Goal: Information Seeking & Learning: Learn about a topic

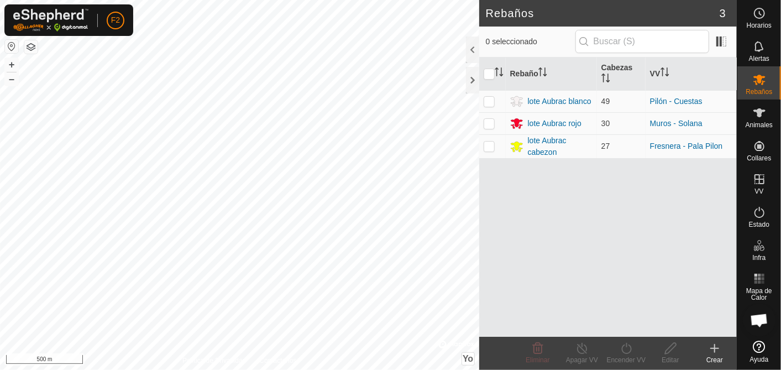
click at [9, 44] on button "button" at bounding box center [11, 46] width 13 height 13
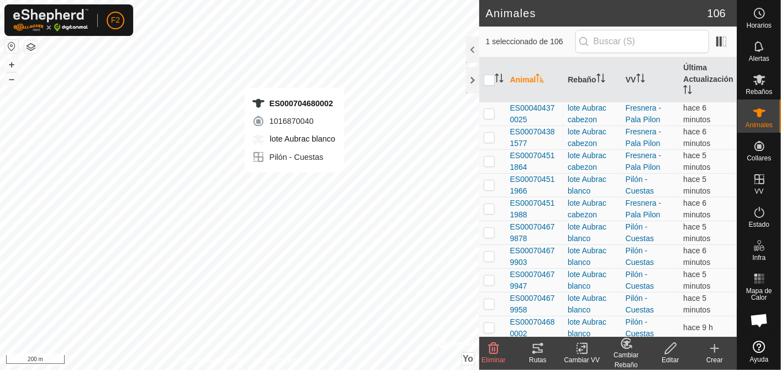
checkbox input "true"
checkbox input "false"
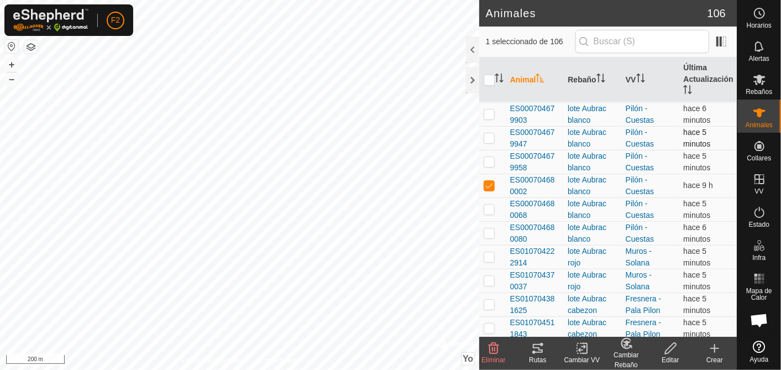
scroll to position [123, 0]
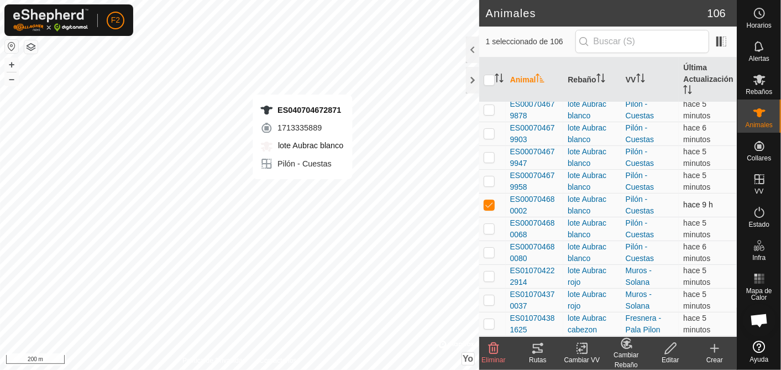
checkbox input "false"
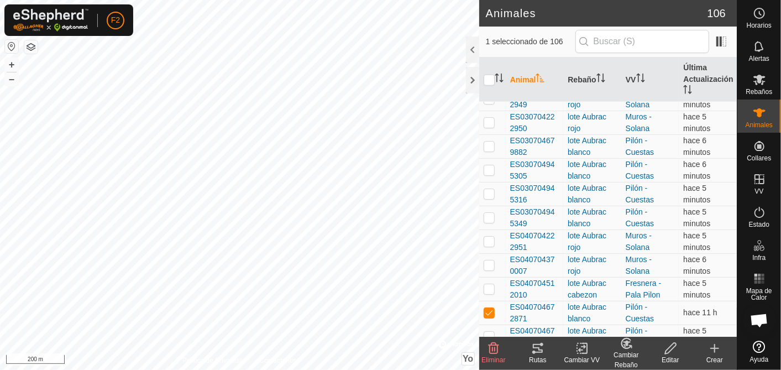
scroll to position [921, 0]
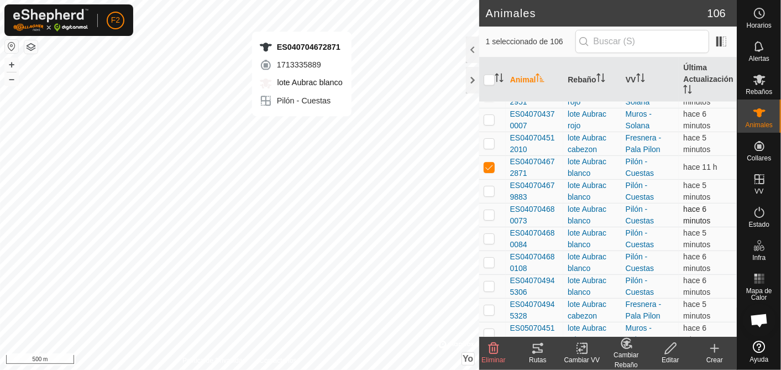
checkbox input "false"
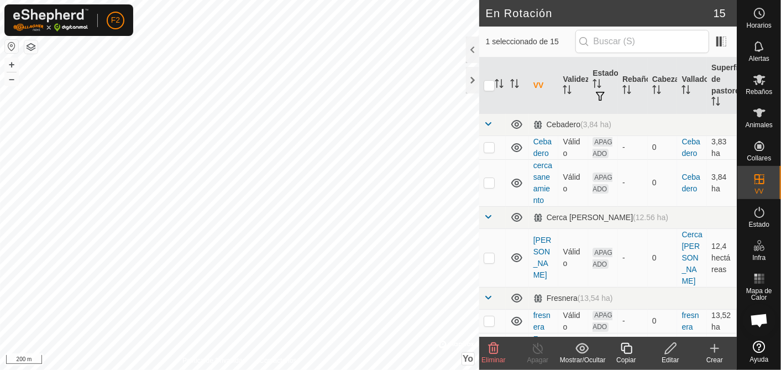
checkbox input "true"
checkbox input "false"
checkbox input "true"
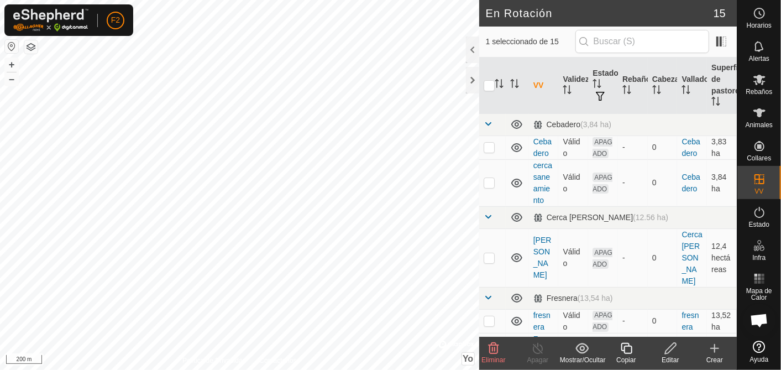
checkbox input "false"
checkbox input "true"
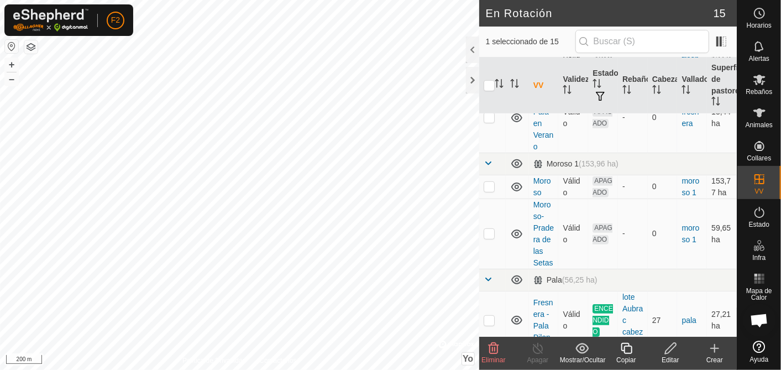
scroll to position [307, 0]
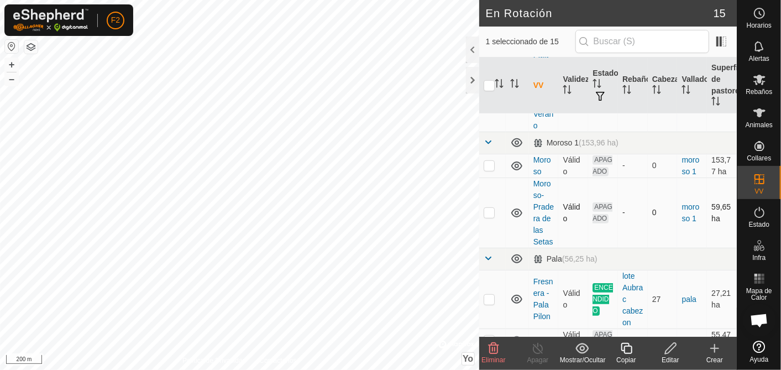
checkbox input "true"
checkbox input "false"
checkbox input "true"
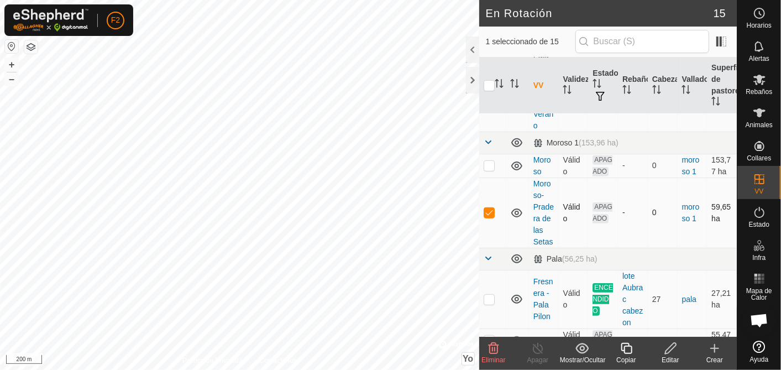
checkbox input "false"
checkbox input "true"
checkbox input "false"
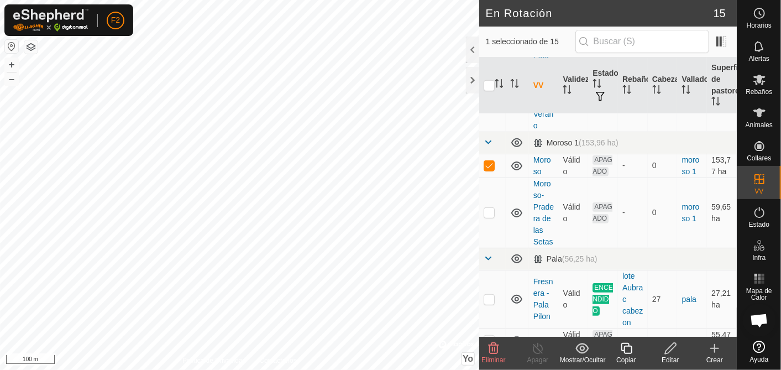
checkbox input "false"
checkbox input "true"
click at [474, 78] on div at bounding box center [472, 80] width 13 height 27
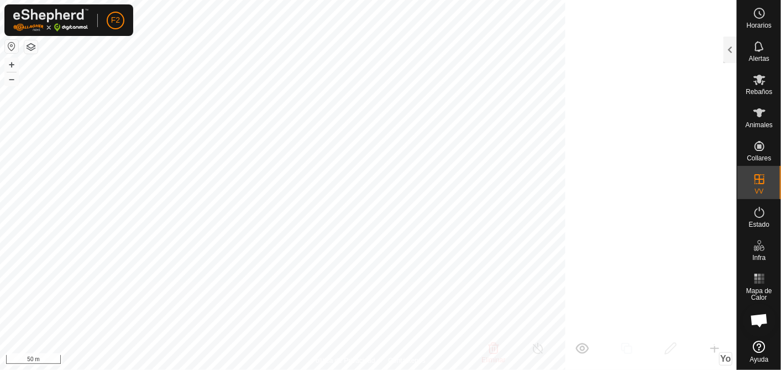
scroll to position [1266, 0]
checkbox input "true"
checkbox input "false"
click at [376, 358] on div "Política de Privacidad Contáctenos ES090704511818 1584769127 lote Aubrac cabezo…" at bounding box center [368, 185] width 737 height 370
click at [409, 369] on html "F2 Horarios Alertas Rebaños Animales Collares VV Estado Infra Mapa de Calor Ayu…" at bounding box center [390, 185] width 781 height 370
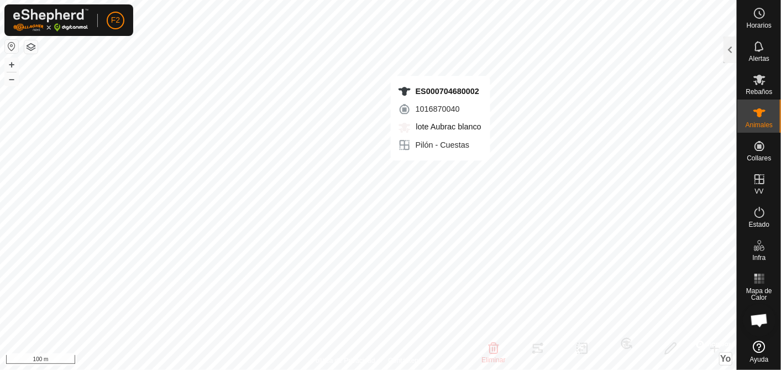
checkbox input "true"
checkbox input "false"
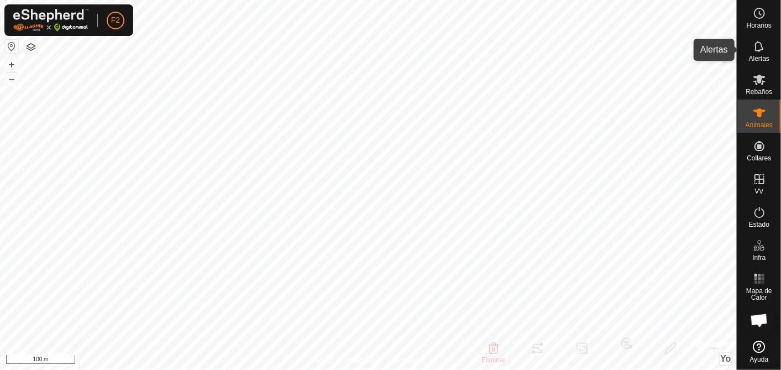
click at [759, 52] on icon at bounding box center [759, 46] width 13 height 13
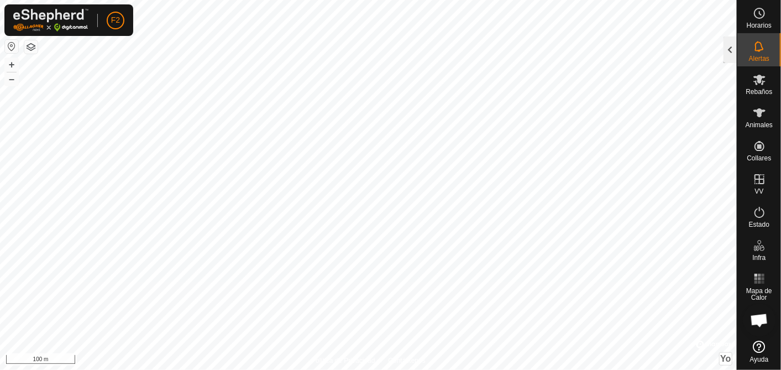
click at [728, 52] on div at bounding box center [729, 49] width 13 height 27
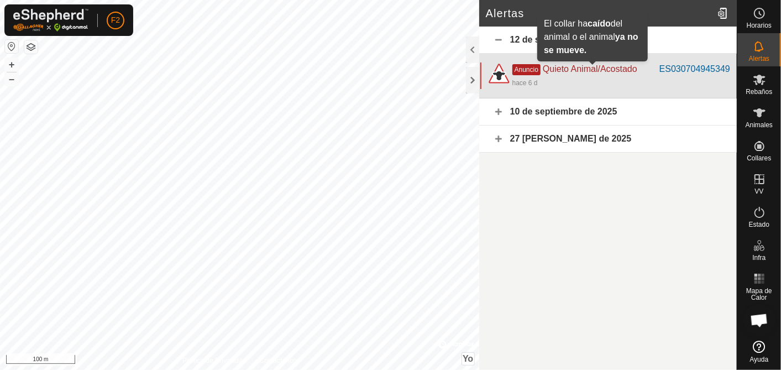
click at [560, 67] on span "Quieto Animal/Acostado" at bounding box center [590, 68] width 94 height 9
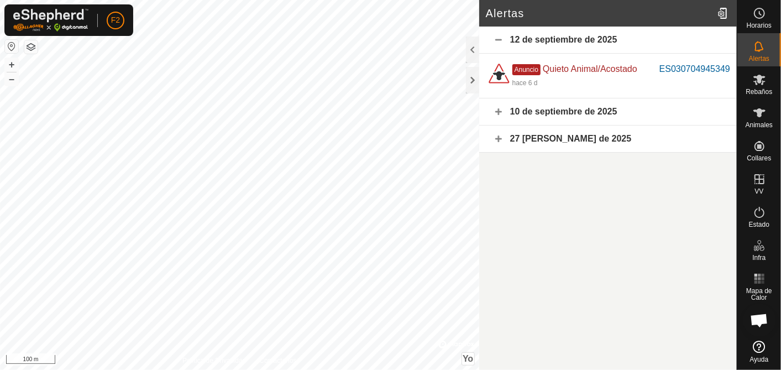
click at [600, 109] on div "10 de septiembre de 2025" at bounding box center [608, 111] width 258 height 27
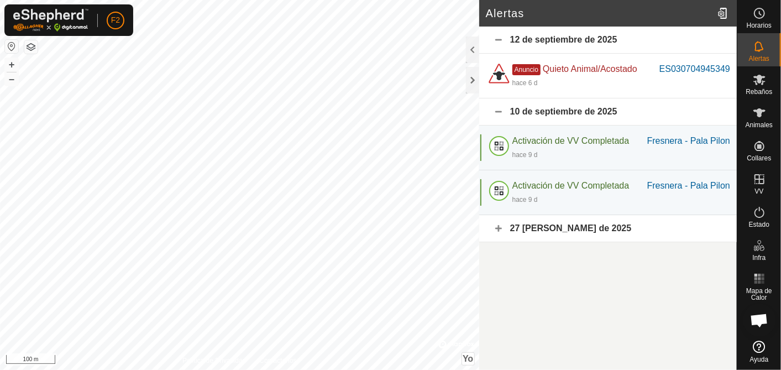
click at [570, 225] on div "27 [PERSON_NAME] de 2025" at bounding box center [608, 228] width 258 height 27
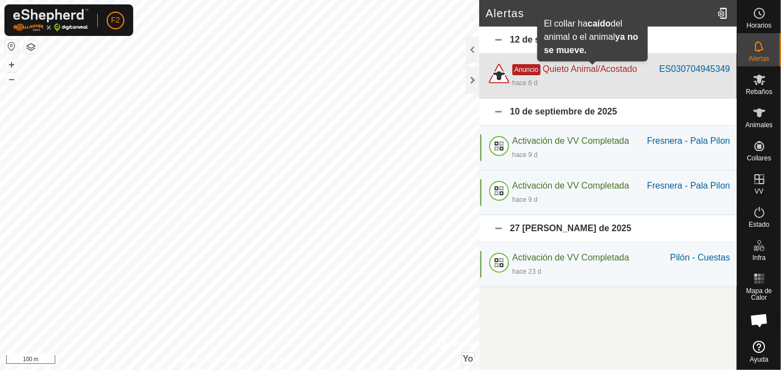
click at [561, 65] on span "Quieto Animal/Acostado" at bounding box center [590, 68] width 94 height 9
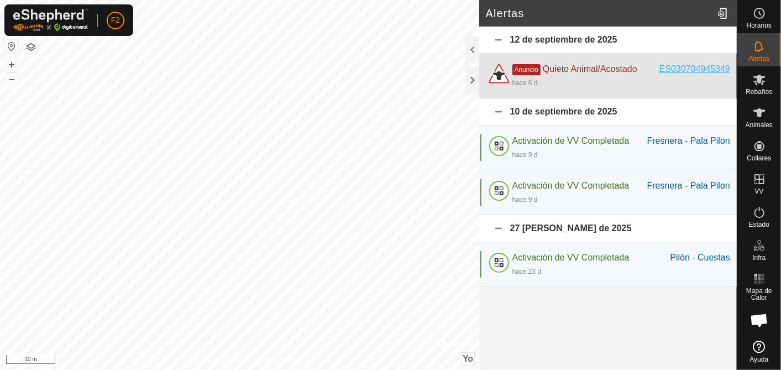
click at [698, 67] on div "ES030704945349" at bounding box center [694, 68] width 71 height 13
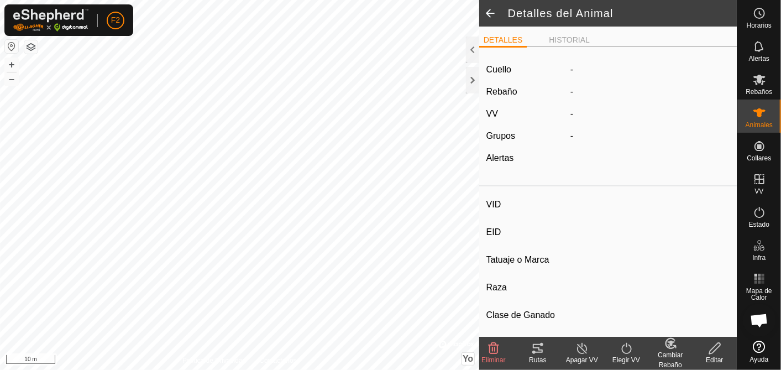
type input "ES030704945349"
type input "-"
type input "aubrac"
type input "-"
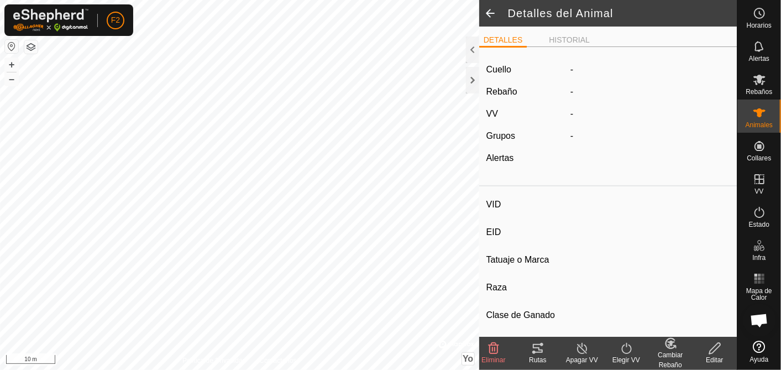
type input "07/2021"
type input "4 years 3 months"
type input "0 kg"
type input "-"
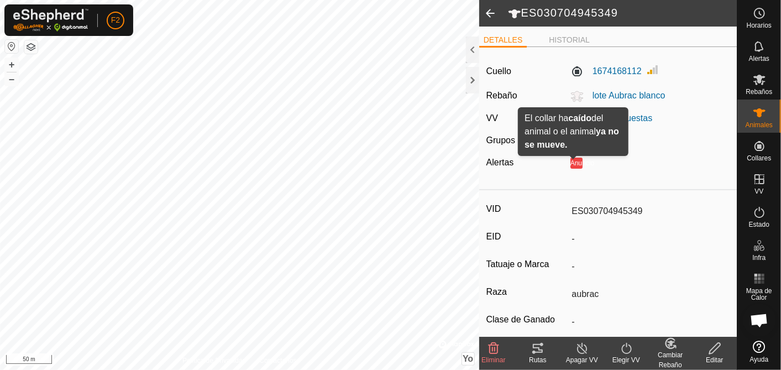
click at [573, 165] on button "Anuncio" at bounding box center [576, 162] width 12 height 11
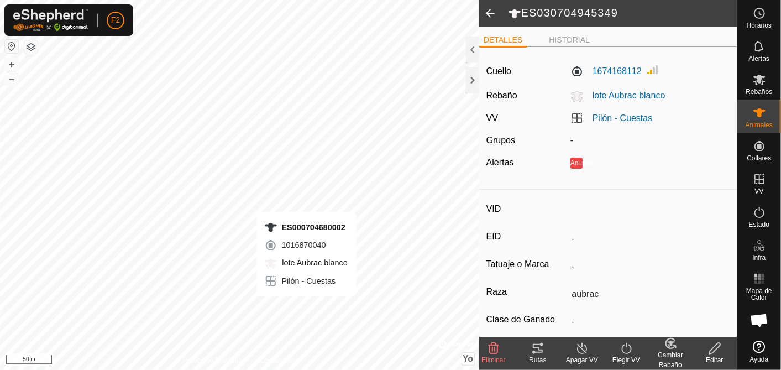
type input "-"
type input "ES000704680002"
type input "-"
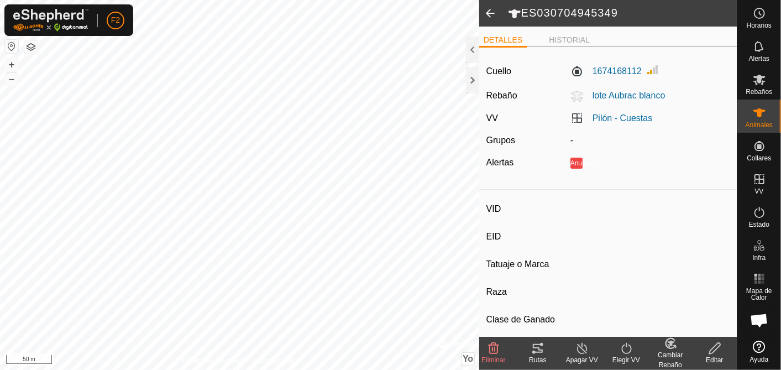
type input "aubrac"
type input "-"
type input "07/2020"
type input "5 years 3 months"
type input "0 kg"
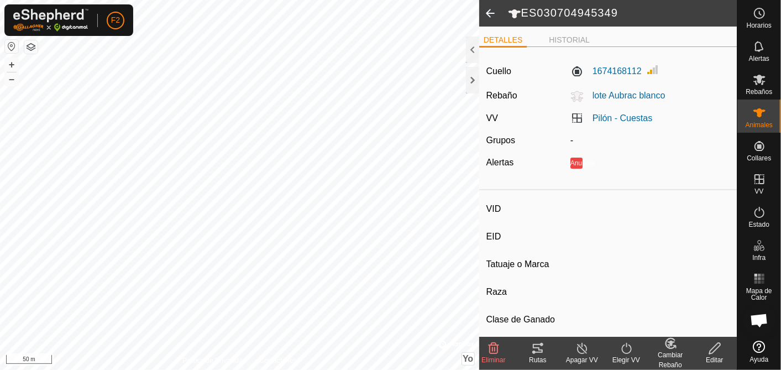
type input "-"
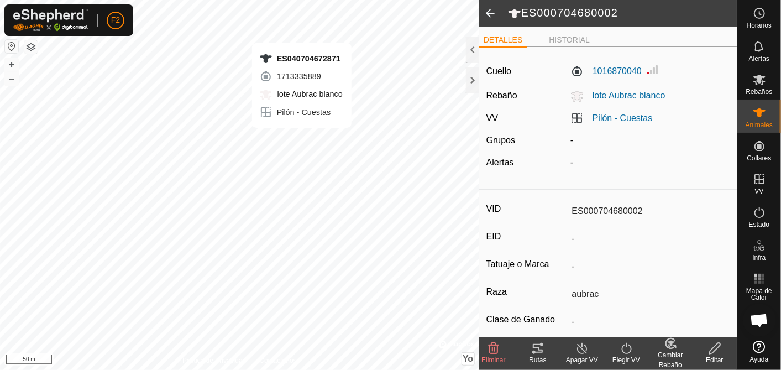
type input "-"
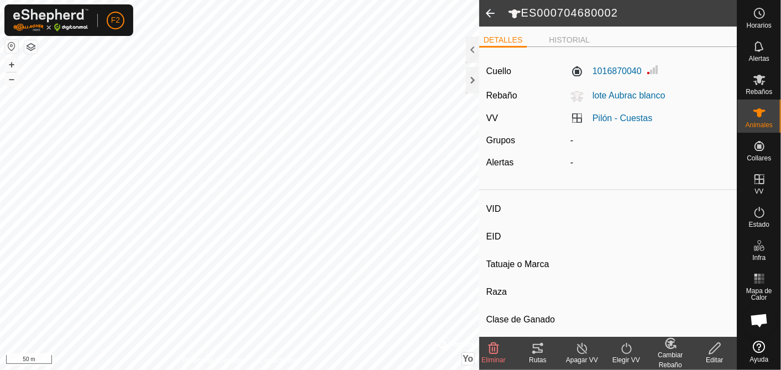
type input "ES040704672871"
type input "-"
type input "aubrac"
type input "-"
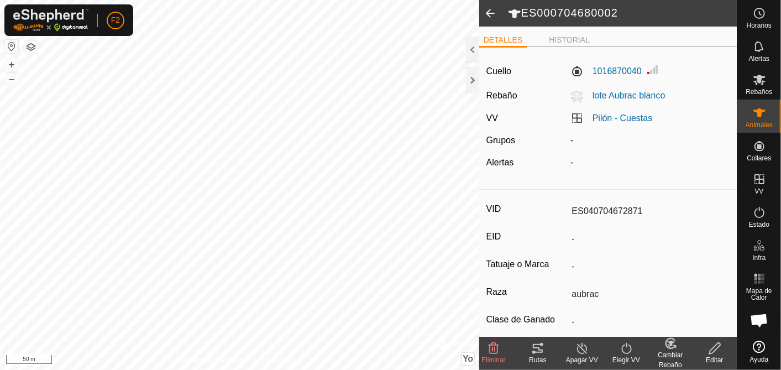
type input "08/2019"
type input "6 years 2 months"
type input "0 kg"
type input "-"
click at [550, 39] on li "HISTORIAL" at bounding box center [569, 40] width 50 height 13
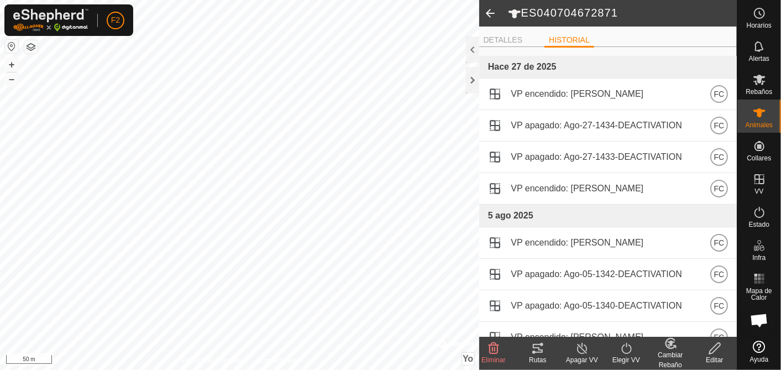
click at [534, 342] on icon at bounding box center [537, 348] width 13 height 13
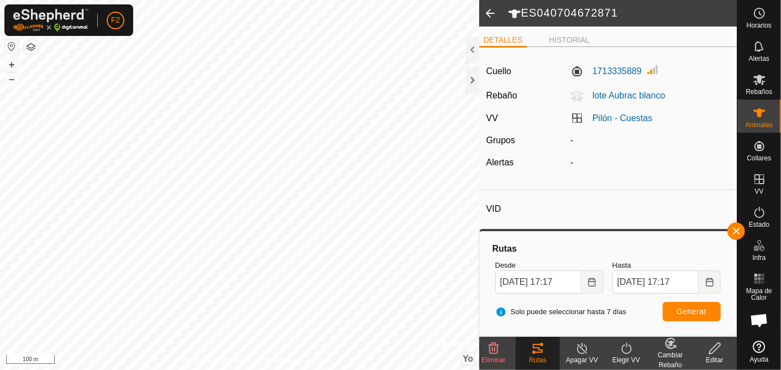
type input "ES000704680002"
type input "-"
type input "aubrac"
type input "-"
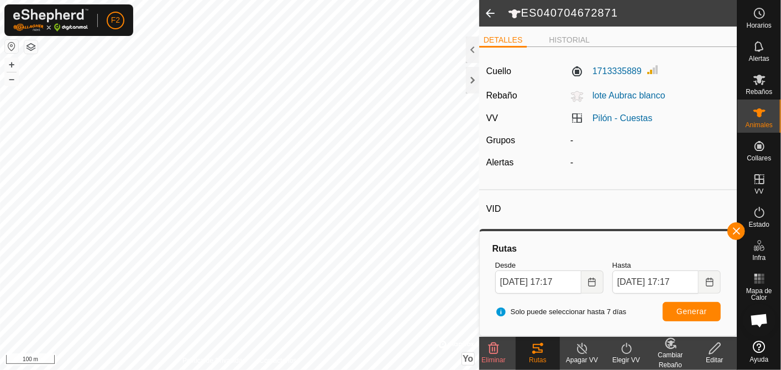
type input "07/2020"
type input "5 years 3 months"
type input "0 kg"
type input "-"
click at [554, 39] on li "HISTORIAL" at bounding box center [569, 40] width 50 height 13
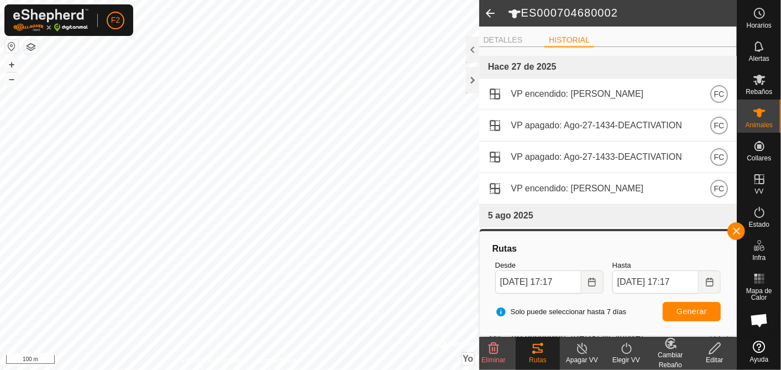
click at [554, 39] on li "HISTORIAL" at bounding box center [569, 40] width 50 height 13
click at [488, 38] on li "DETALLES" at bounding box center [503, 40] width 48 height 13
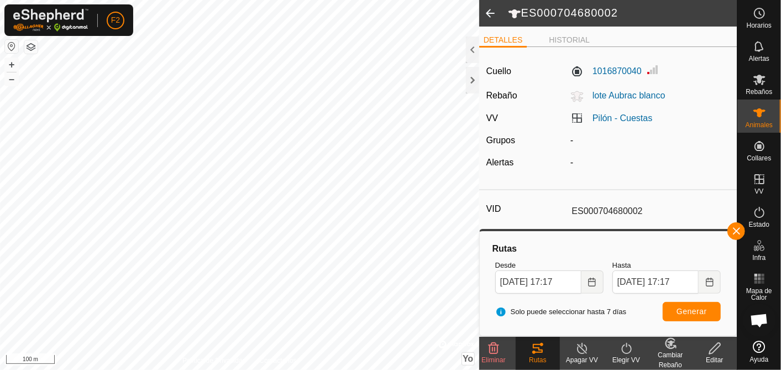
click at [533, 346] on icon at bounding box center [538, 348] width 10 height 9
click at [541, 350] on icon at bounding box center [537, 348] width 13 height 13
click at [561, 41] on li "HISTORIAL" at bounding box center [569, 40] width 50 height 13
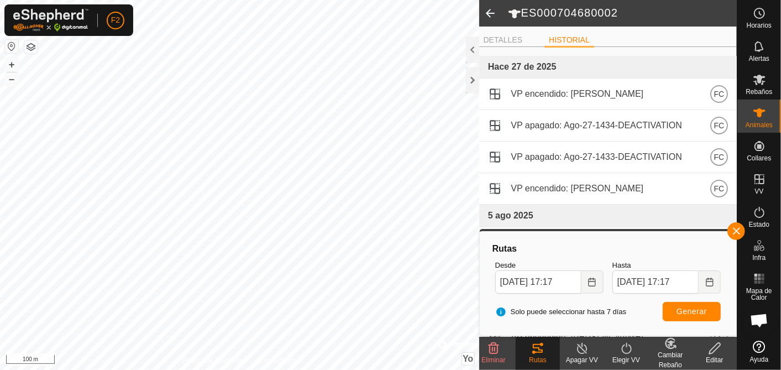
click at [561, 41] on li "HISTORIAL" at bounding box center [569, 40] width 50 height 13
click at [474, 81] on div at bounding box center [472, 80] width 13 height 27
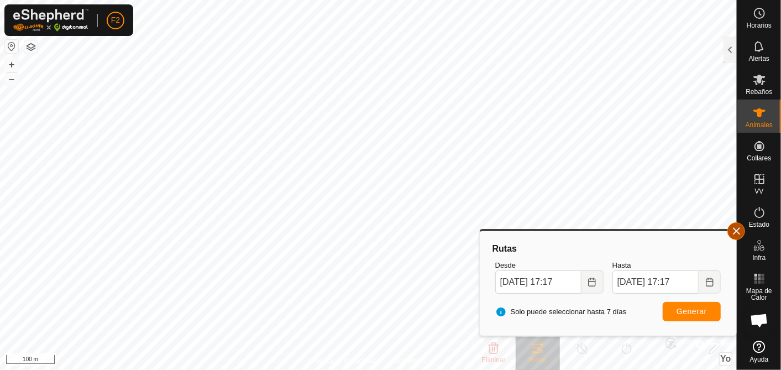
click at [738, 230] on button "button" at bounding box center [736, 231] width 18 height 18
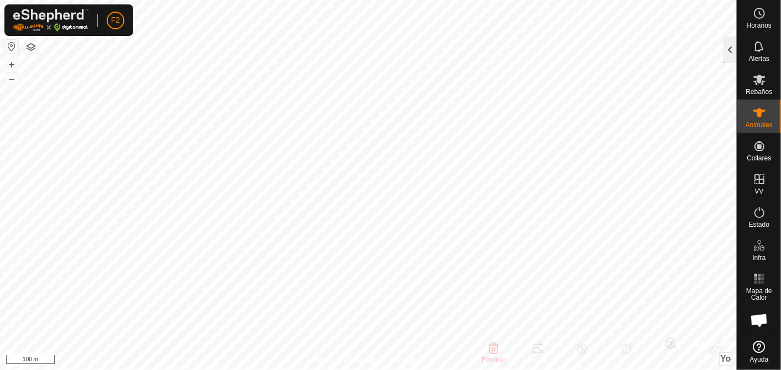
click at [726, 59] on div at bounding box center [729, 49] width 13 height 27
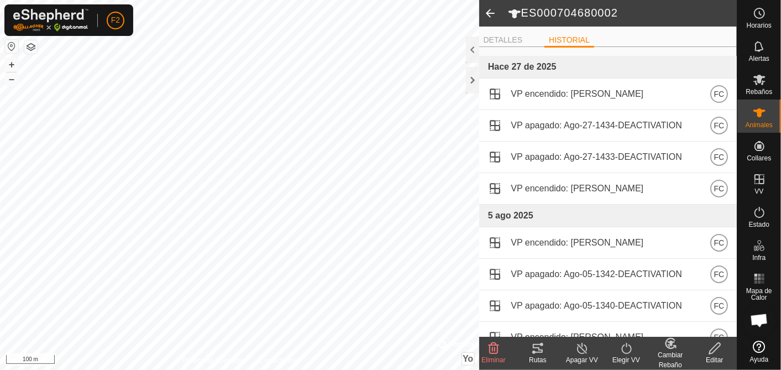
click at [540, 347] on icon at bounding box center [537, 348] width 13 height 13
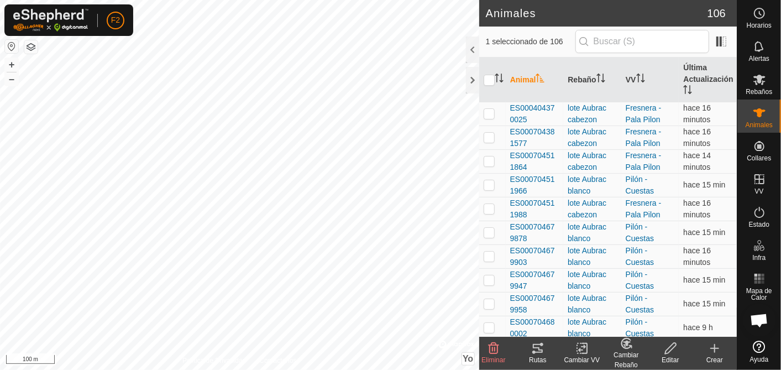
click at [543, 348] on icon at bounding box center [537, 348] width 13 height 13
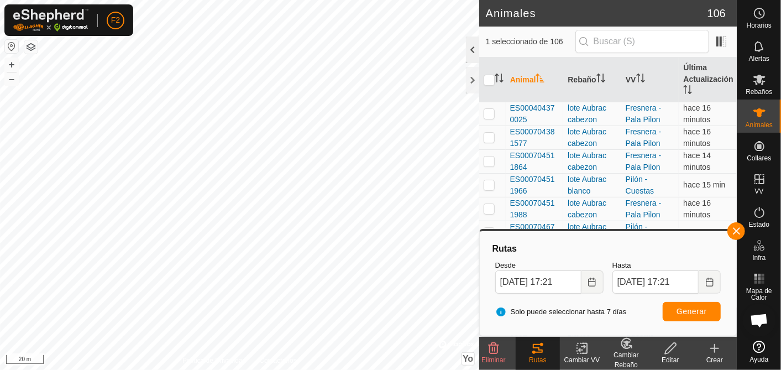
click at [472, 48] on div at bounding box center [472, 49] width 13 height 27
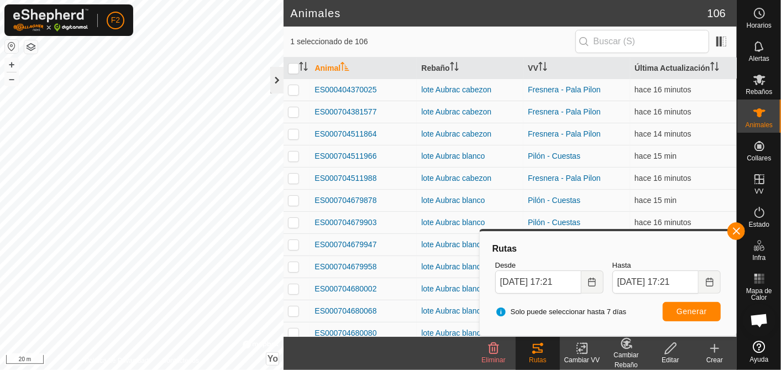
click at [277, 82] on div at bounding box center [276, 80] width 13 height 27
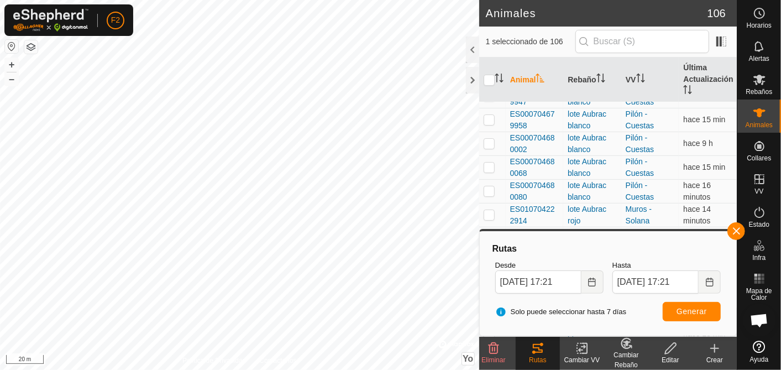
scroll to position [245, 0]
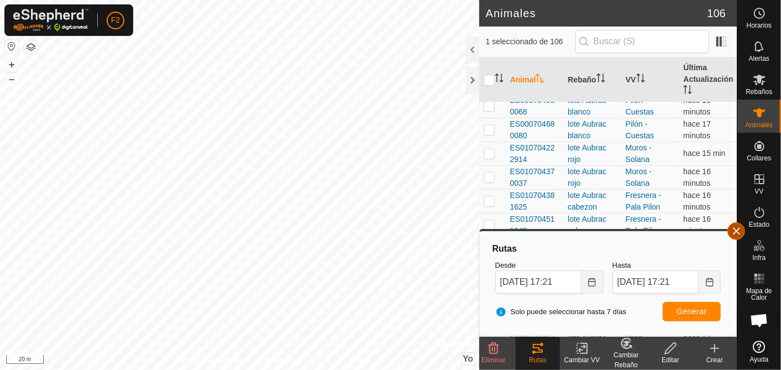
click at [739, 232] on button "button" at bounding box center [736, 231] width 18 height 18
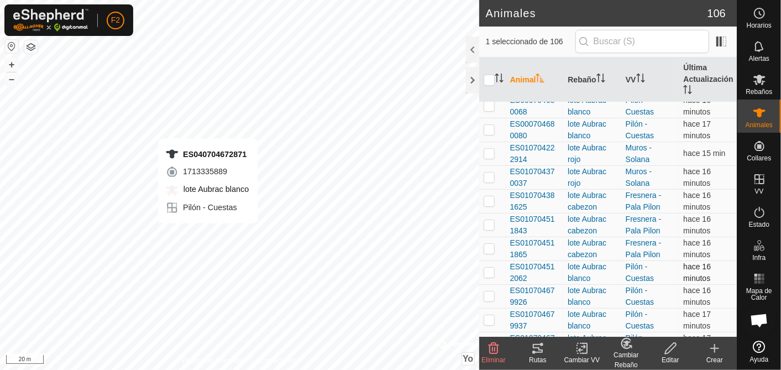
checkbox input "false"
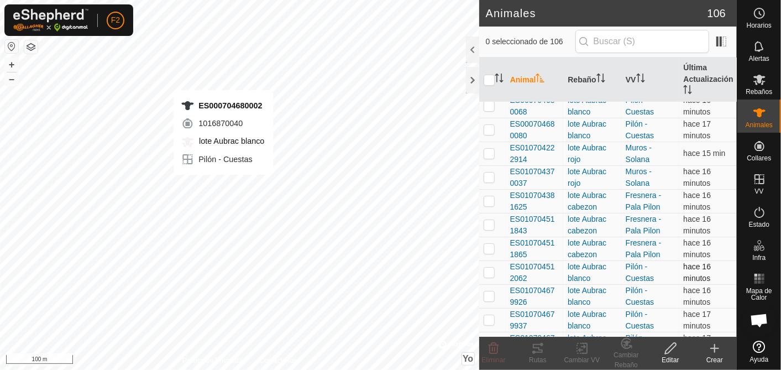
checkbox input "true"
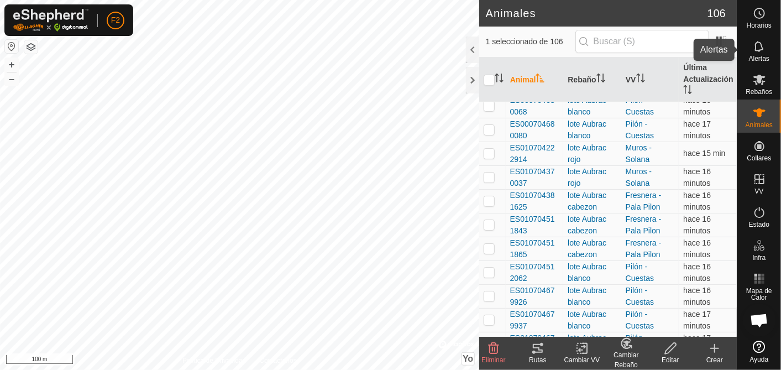
click at [752, 49] on es-notification-svg-icon at bounding box center [759, 47] width 20 height 18
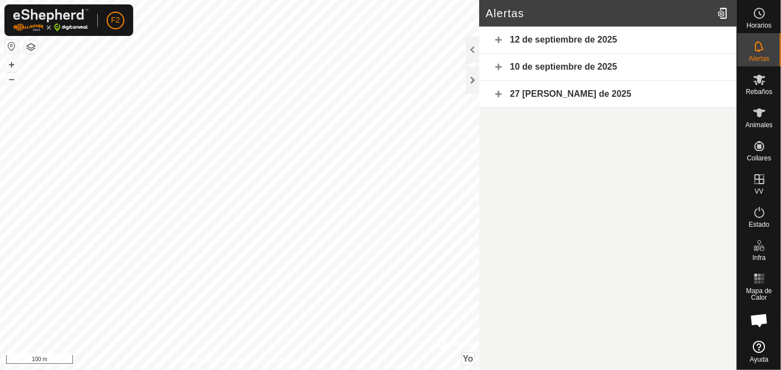
click at [565, 35] on div "12 de septiembre de 2025" at bounding box center [608, 40] width 258 height 27
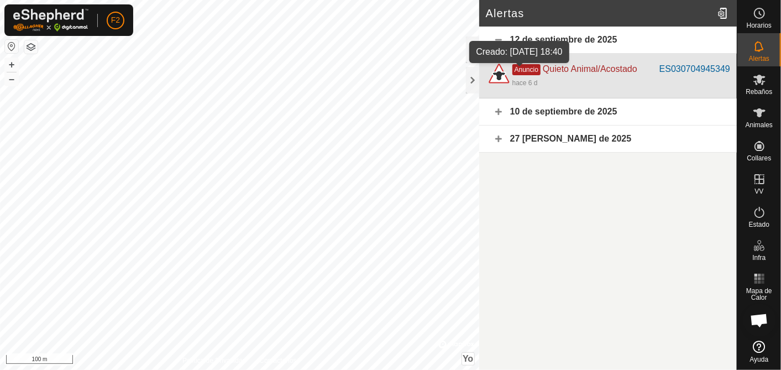
click at [532, 82] on div "hace 6 d" at bounding box center [524, 83] width 25 height 10
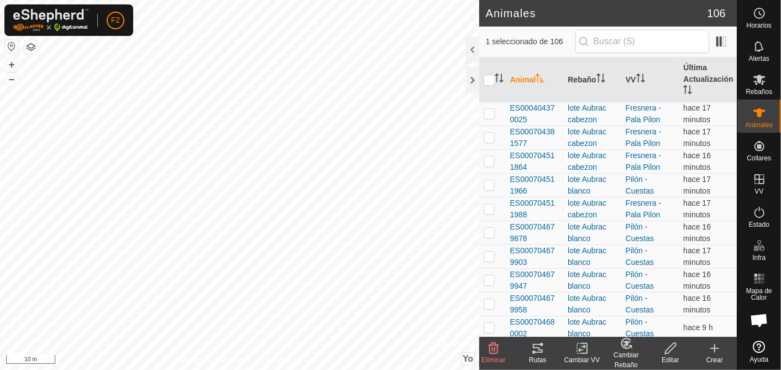
click at [537, 347] on icon at bounding box center [538, 348] width 10 height 9
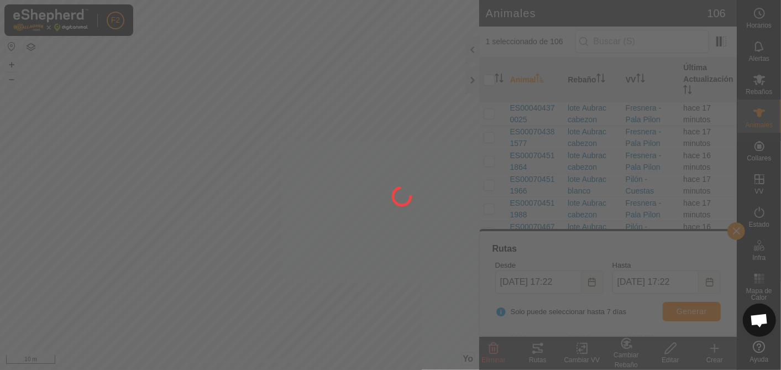
click at [538, 350] on div at bounding box center [390, 185] width 781 height 370
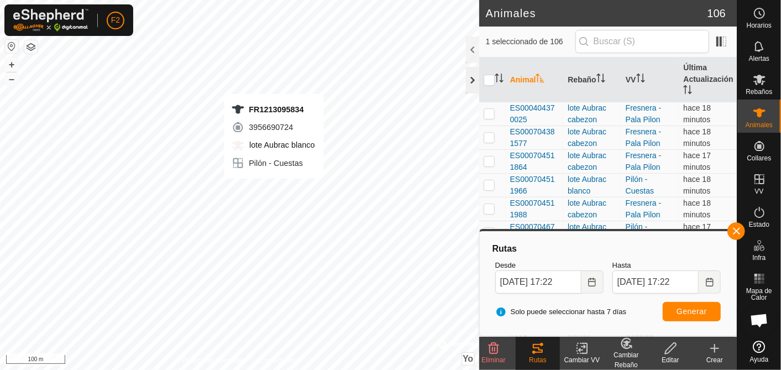
checkbox input "false"
checkbox input "true"
click at [532, 346] on icon at bounding box center [537, 348] width 13 height 13
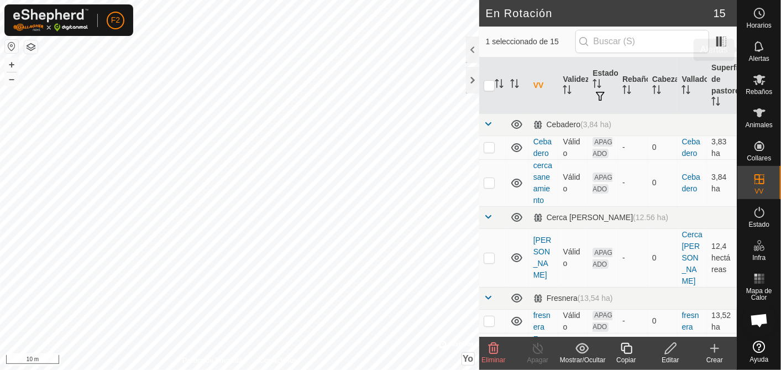
drag, startPoint x: 765, startPoint y: 44, endPoint x: 749, endPoint y: 75, distance: 34.8
click at [765, 44] on es-notification-svg-icon at bounding box center [759, 47] width 20 height 18
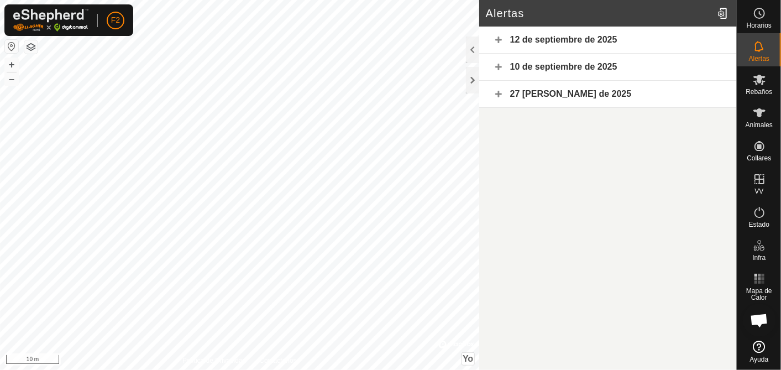
click at [564, 35] on div "12 de septiembre de 2025" at bounding box center [608, 40] width 258 height 27
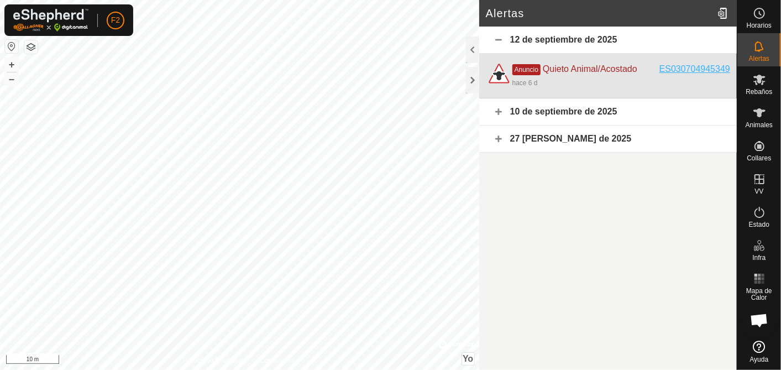
click at [701, 67] on div "ES030704945349" at bounding box center [694, 68] width 71 height 13
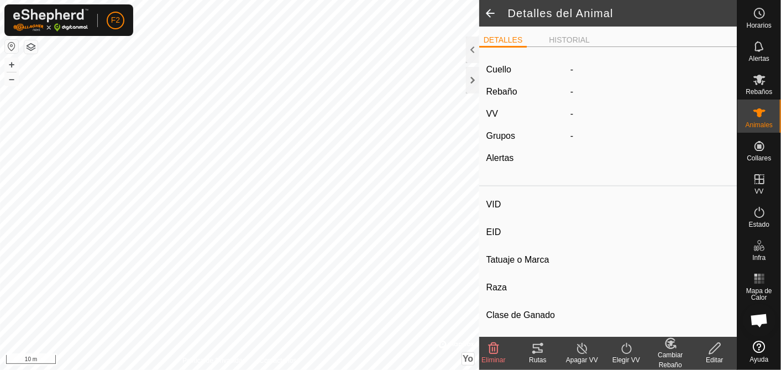
type input "ES030704945349"
type input "-"
type input "aubrac"
type input "-"
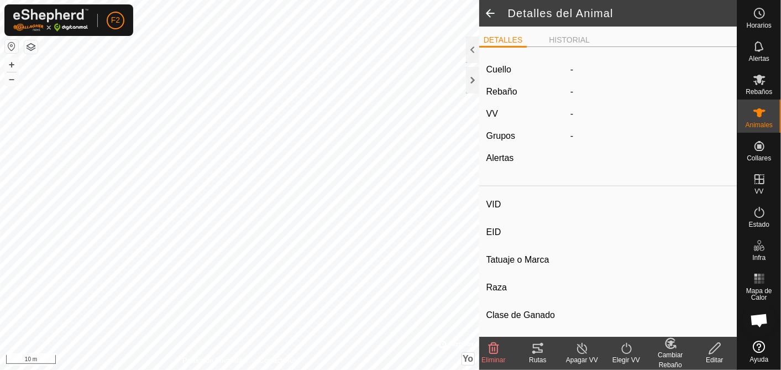
type input "07/2021"
type input "4 years 3 months"
type input "0 kg"
type input "-"
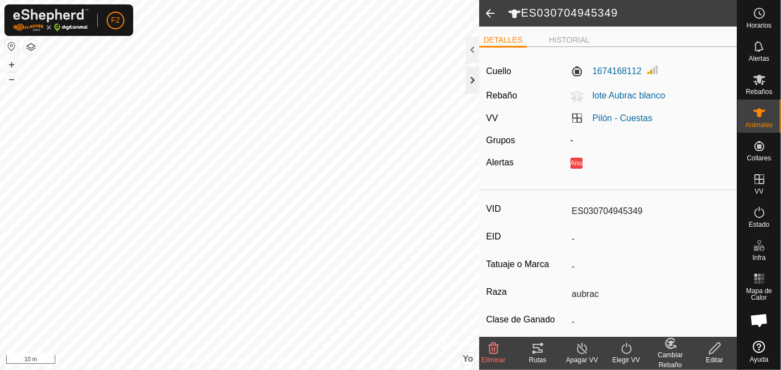
click at [472, 81] on div at bounding box center [472, 80] width 13 height 27
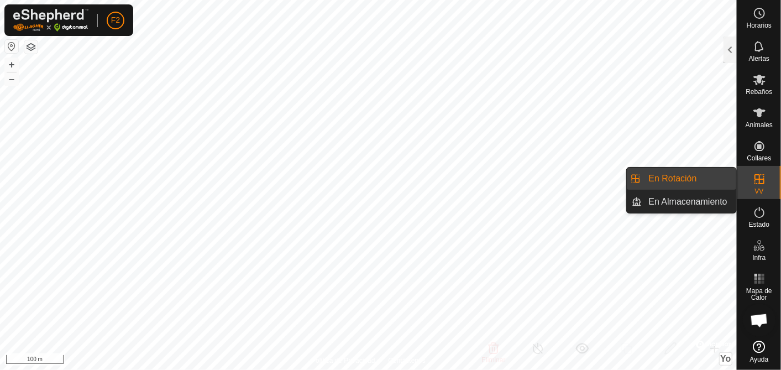
click at [754, 188] on span "VV" at bounding box center [758, 191] width 9 height 7
click at [707, 176] on link "En Rotación" at bounding box center [689, 178] width 94 height 22
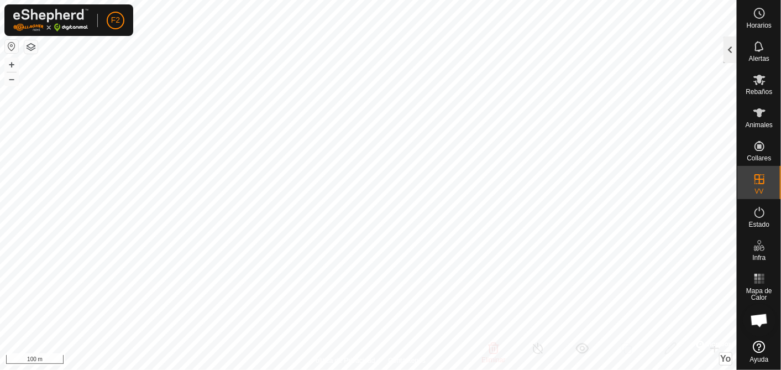
click at [726, 53] on div at bounding box center [729, 49] width 13 height 27
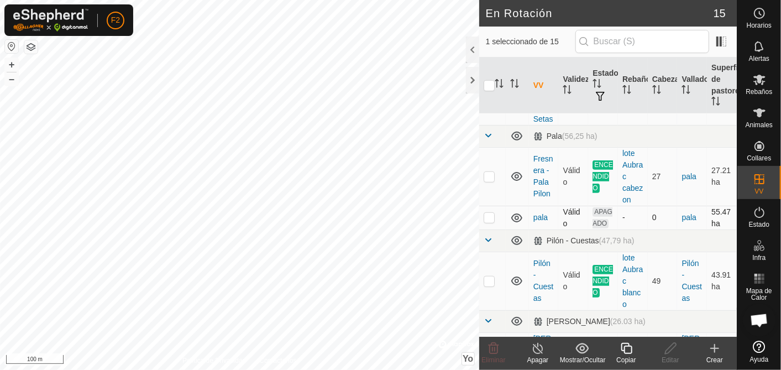
scroll to position [598, 0]
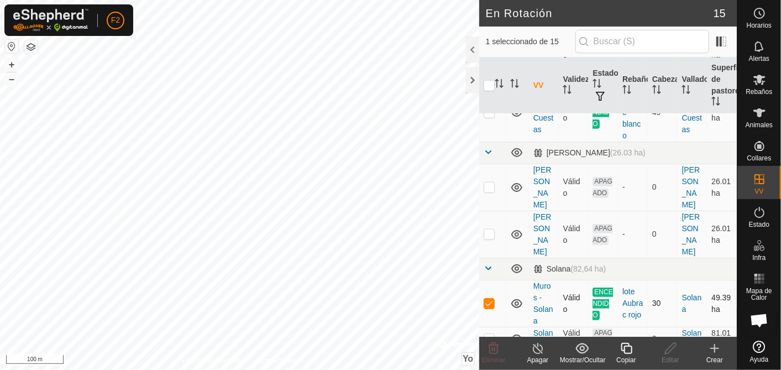
click at [489, 298] on p-checkbox at bounding box center [489, 302] width 11 height 9
checkbox input "false"
checkbox input "true"
click at [670, 348] on icon at bounding box center [671, 348] width 14 height 13
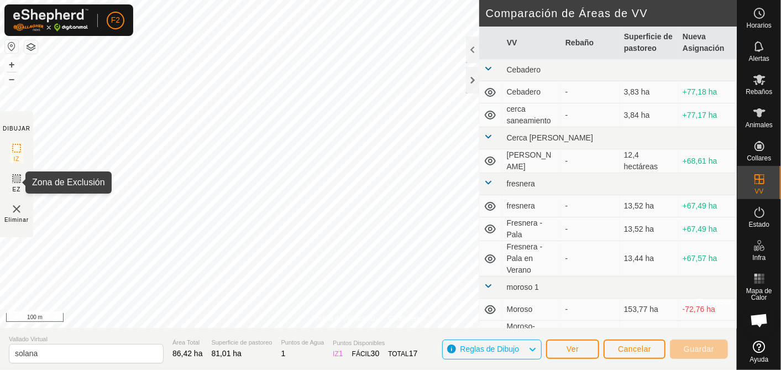
click at [20, 174] on rect at bounding box center [16, 178] width 9 height 9
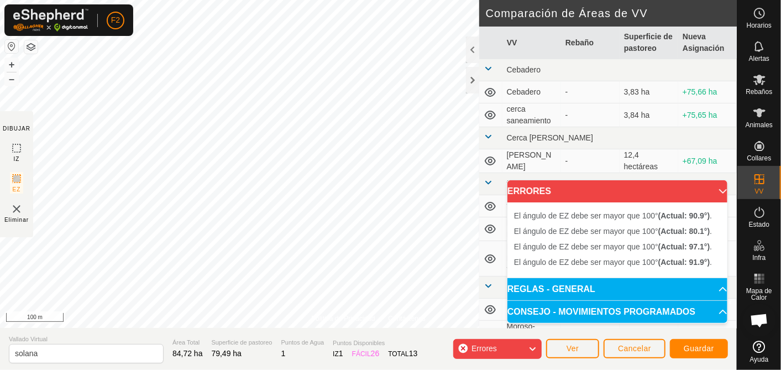
click at [14, 208] on img at bounding box center [16, 208] width 13 height 13
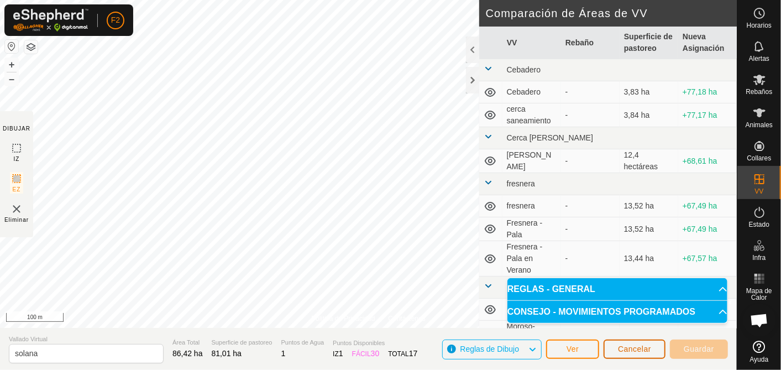
click at [627, 343] on button "Cancelar" at bounding box center [634, 348] width 62 height 19
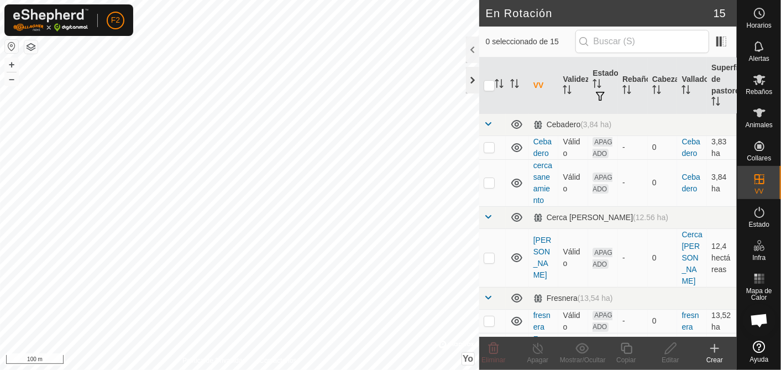
click at [473, 76] on div at bounding box center [472, 80] width 13 height 27
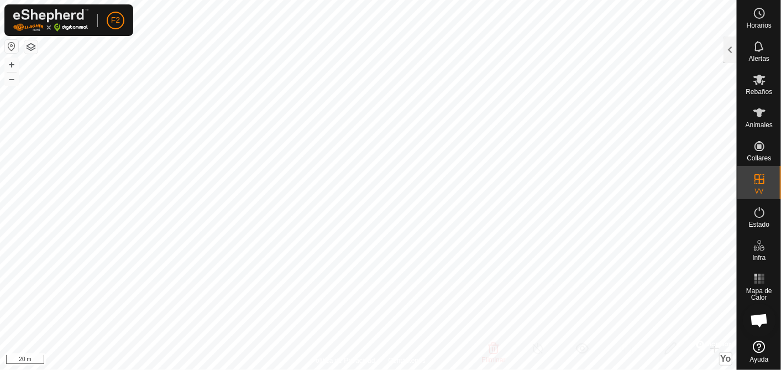
click at [166, 369] on html "F2 Horarios Alertas Rebaños Animales Collares VV Estado Infra Mapa de Calor Ayu…" at bounding box center [390, 185] width 781 height 370
click at [218, 369] on html "F2 Horarios Alertas Rebaños Animales Collares VV Estado Infra Mapa de Calor Ayu…" at bounding box center [390, 185] width 781 height 370
checkbox input "true"
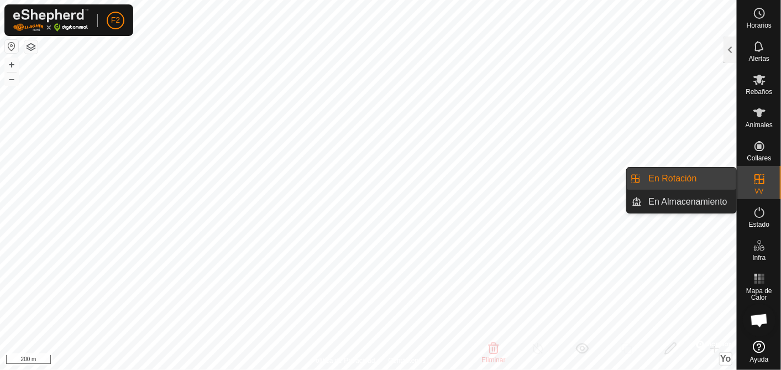
click at [673, 181] on link "En Rotación" at bounding box center [689, 178] width 94 height 22
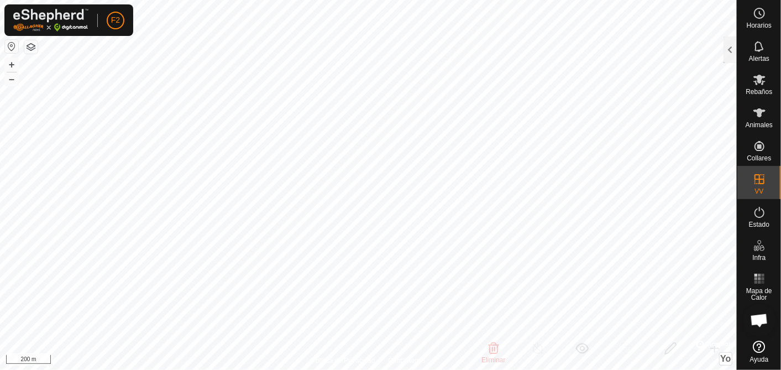
click at [726, 47] on div at bounding box center [729, 49] width 13 height 27
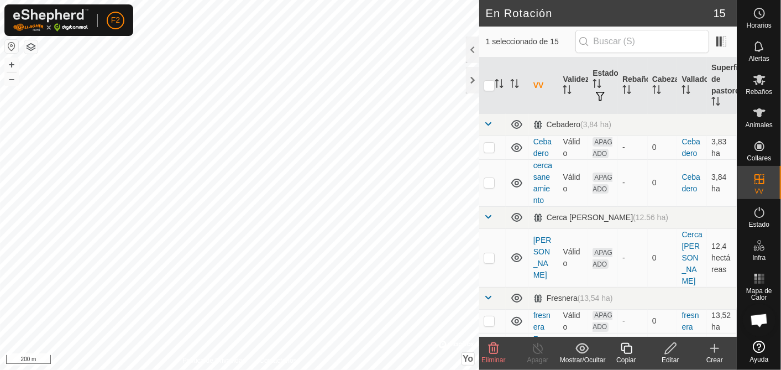
click at [669, 353] on icon at bounding box center [671, 348] width 14 height 13
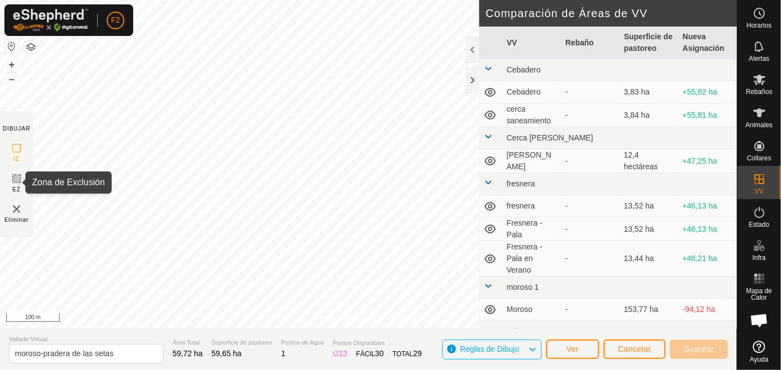
click at [13, 180] on rect at bounding box center [16, 178] width 9 height 9
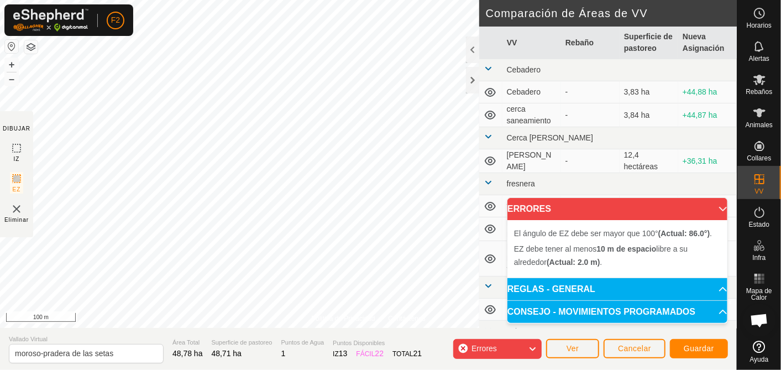
click at [20, 208] on img at bounding box center [16, 208] width 13 height 13
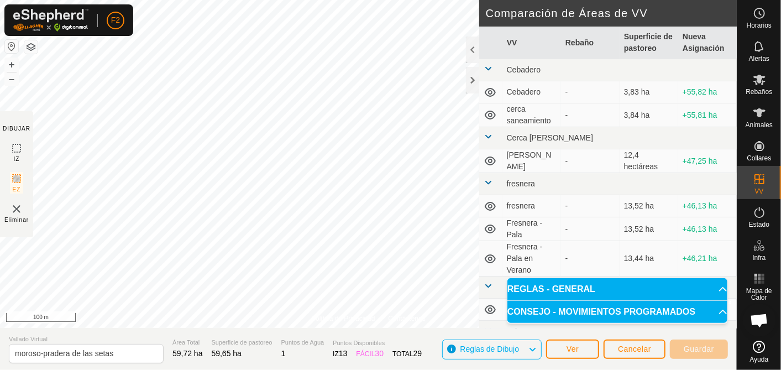
click at [19, 210] on img at bounding box center [16, 208] width 13 height 13
click at [662, 351] on button "Cancelar" at bounding box center [634, 348] width 62 height 19
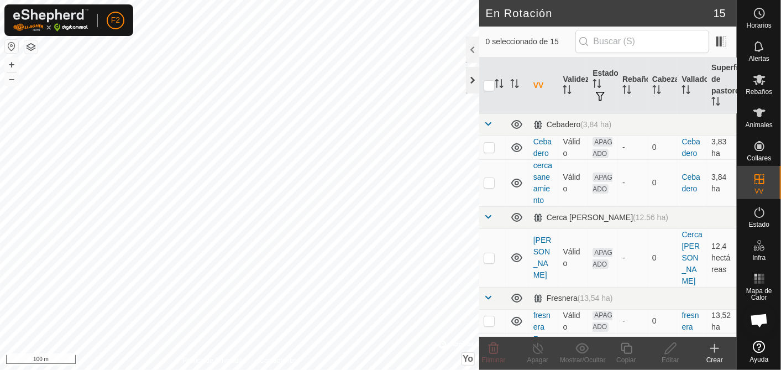
click at [468, 79] on div at bounding box center [472, 80] width 13 height 27
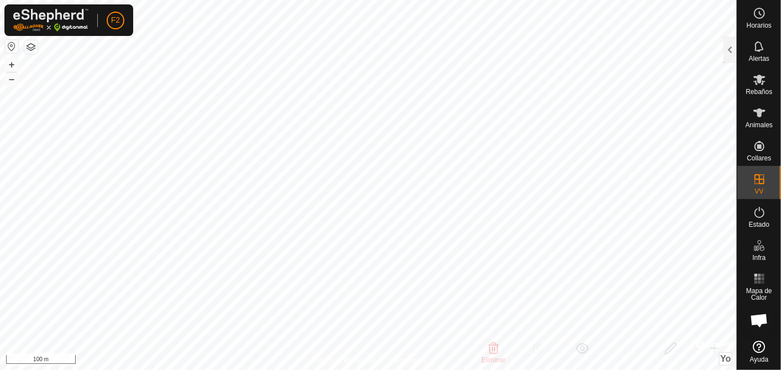
checkbox input "false"
checkbox input "true"
drag, startPoint x: 732, startPoint y: 58, endPoint x: 707, endPoint y: 90, distance: 40.1
click at [732, 57] on div at bounding box center [729, 49] width 13 height 27
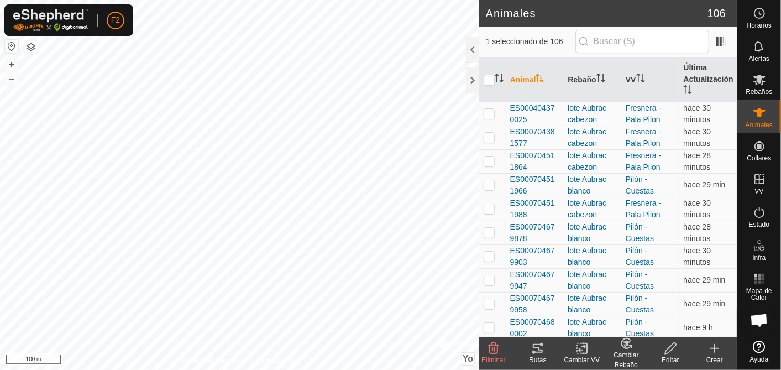
click at [537, 352] on icon at bounding box center [538, 348] width 10 height 9
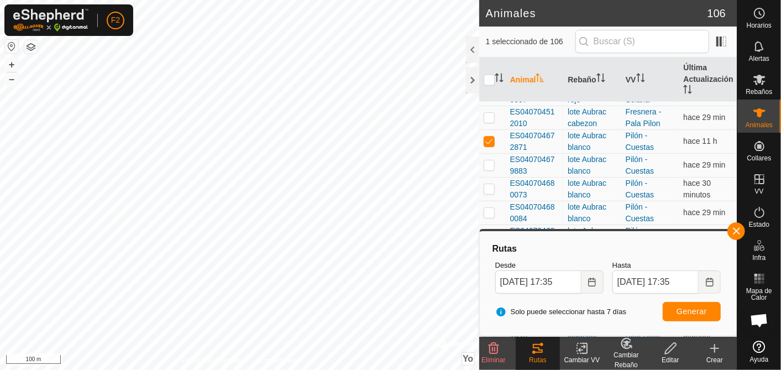
scroll to position [921, 0]
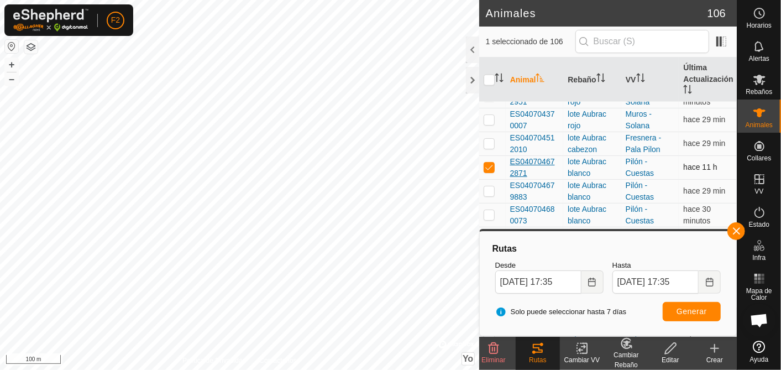
click at [525, 156] on span "ES040704672871" at bounding box center [534, 167] width 49 height 23
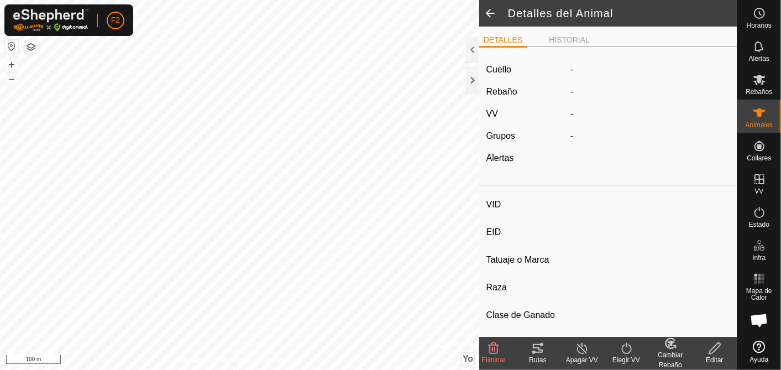
type input "ES040704672871"
type input "-"
type input "aubrac"
type input "-"
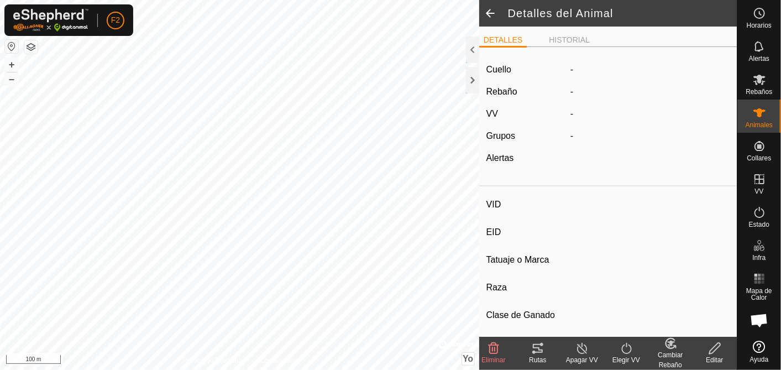
type input "08/2019"
type input "6 years 2 months"
type input "0 kg"
type input "-"
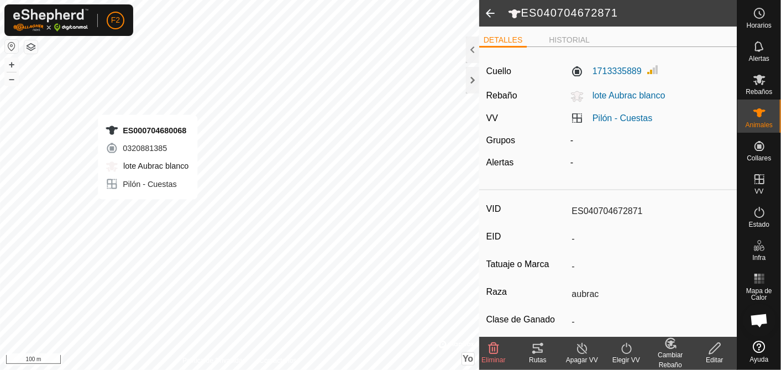
type input "-"
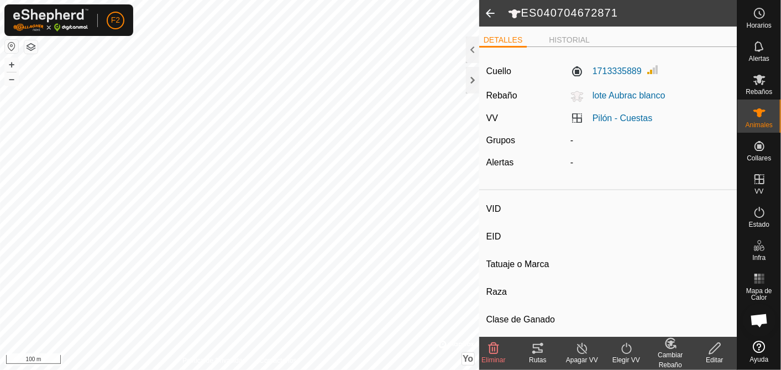
type input "ES000704680068"
type input "-"
type input "Mestizo"
type input "-"
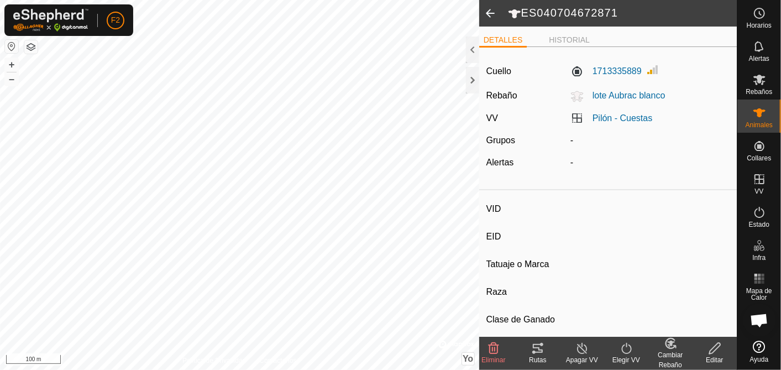
type input "01/2021"
type input "4 years 9 months"
type input "0 kg"
type input "-"
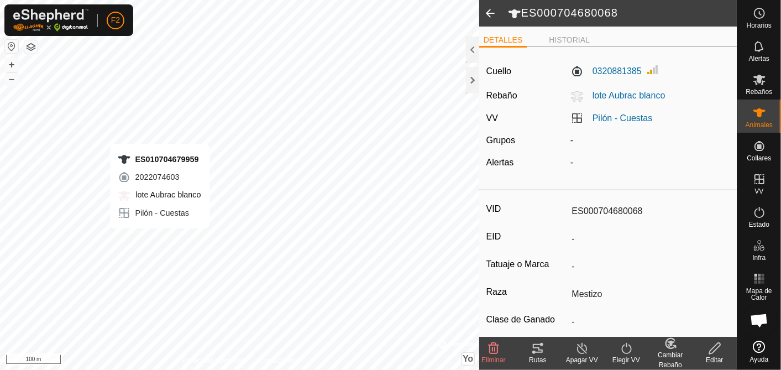
type input "-"
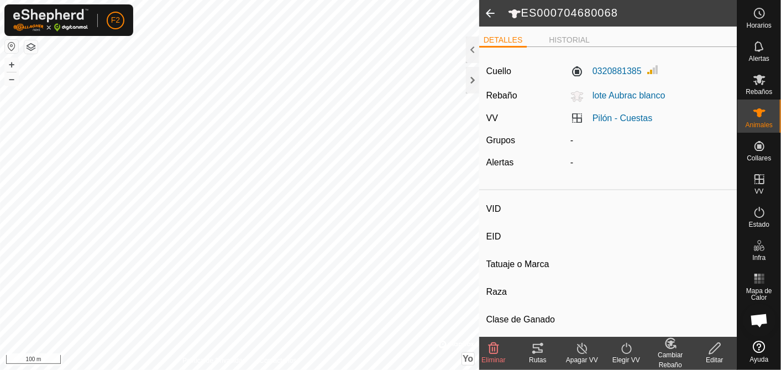
type input "ES010704679959"
type input "-"
type input "aubrac"
type input "-"
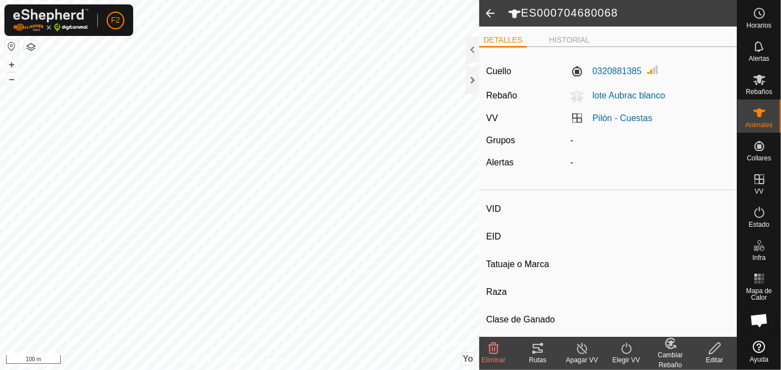
type input "05/2020"
type input "5 years 5 months"
type input "0 kg"
type input "-"
click at [474, 74] on div at bounding box center [472, 80] width 13 height 27
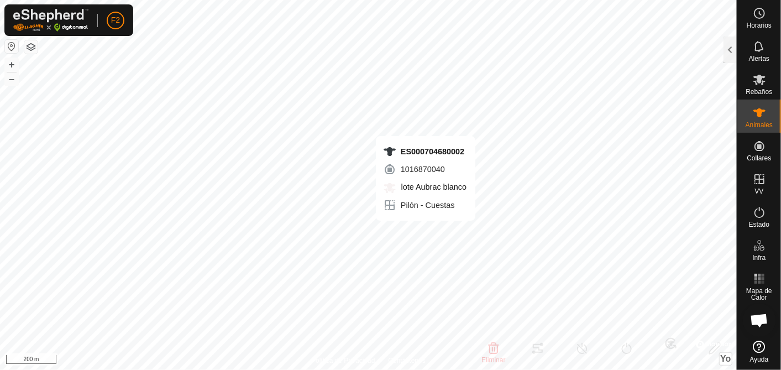
type input "-"
type input "ES000704680002"
type input "-"
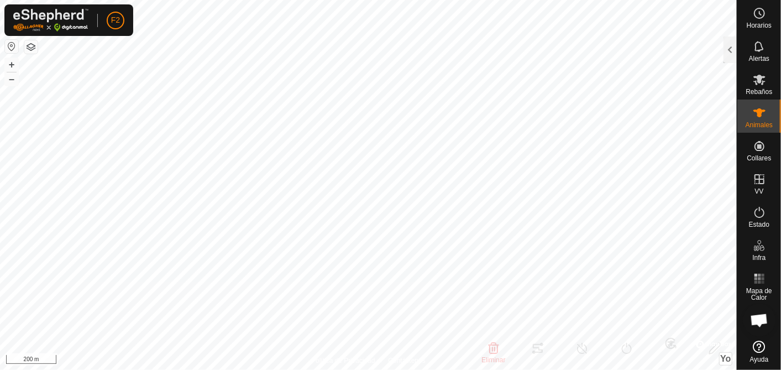
type input "aubrac"
type input "-"
type input "07/2020"
type input "5 years 3 months"
type input "0 kg"
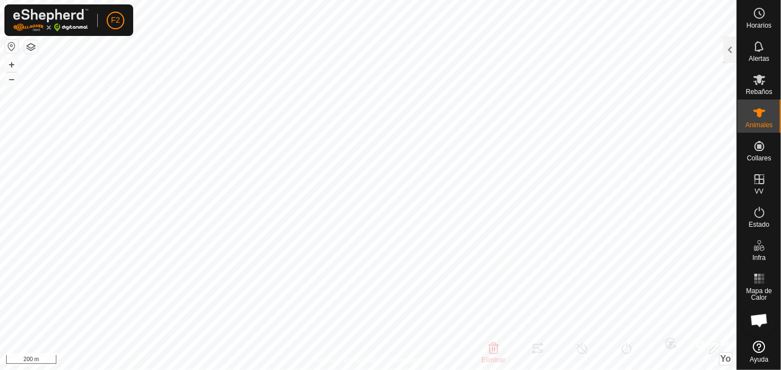
type input "-"
type input "ES040704672871"
type input "-"
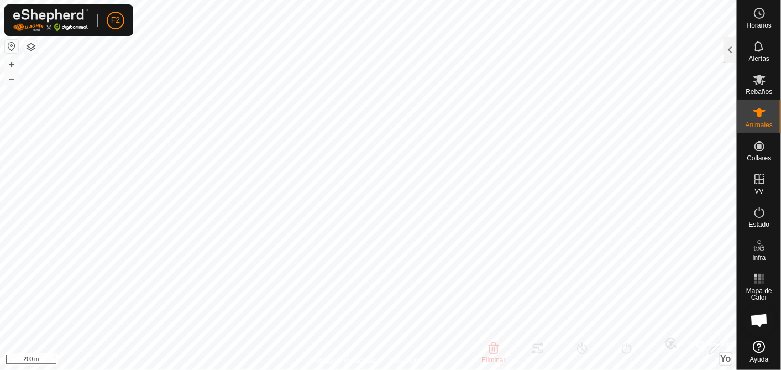
type input "-"
type input "aubrac"
type input "-"
type input "08/2019"
type input "6 years 2 months"
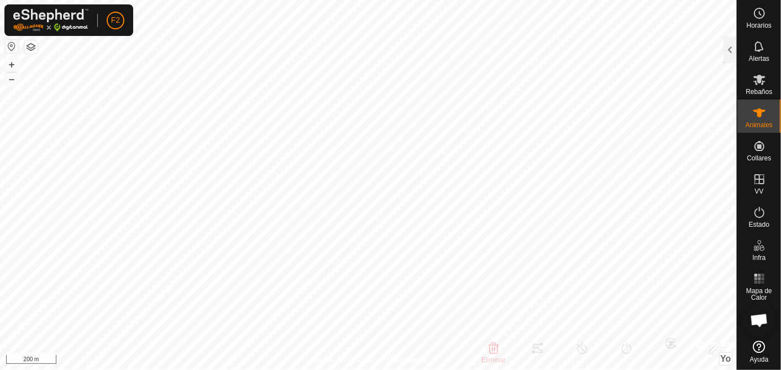
type input "0 kg"
type input "-"
